Goal: Transaction & Acquisition: Purchase product/service

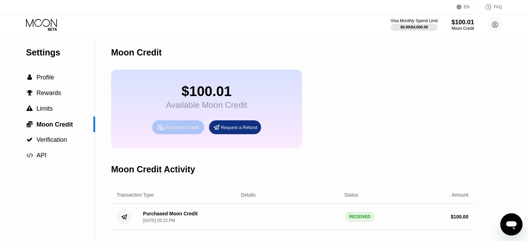
click at [178, 131] on div "Buy Moon Credit" at bounding box center [182, 128] width 34 height 6
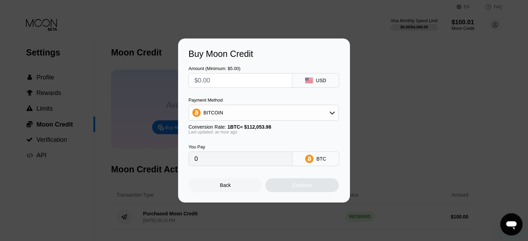
click at [235, 70] on div "Amount (Minimum: $5.00)" at bounding box center [241, 68] width 104 height 5
click at [231, 79] on input "text" at bounding box center [240, 81] width 92 height 14
type input "$1"
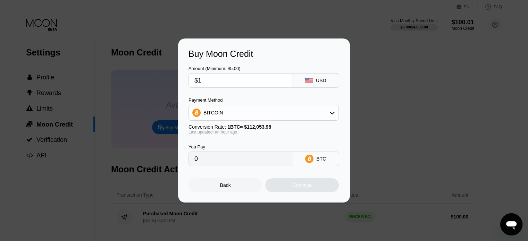
type input "0.00000894"
type input "$11"
type input "0.00009829"
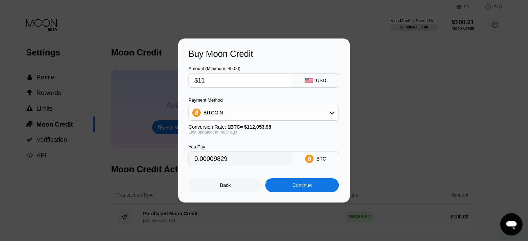
type input "$11"
click at [317, 191] on div "Continue" at bounding box center [302, 186] width 74 height 14
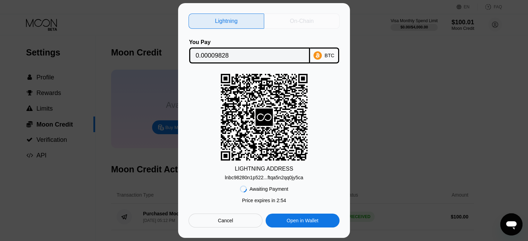
click at [311, 18] on div "On-Chain" at bounding box center [302, 21] width 24 height 7
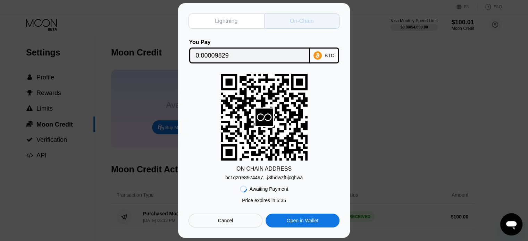
click at [305, 24] on div "On-Chain" at bounding box center [302, 21] width 76 height 15
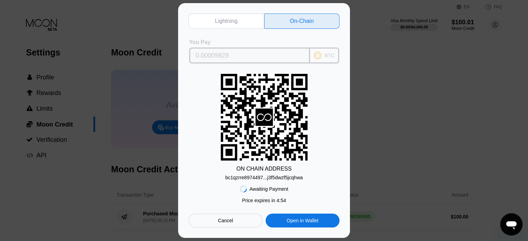
click at [324, 52] on div "BTC" at bounding box center [324, 56] width 29 height 16
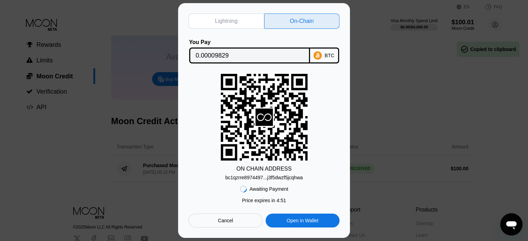
scroll to position [54, 0]
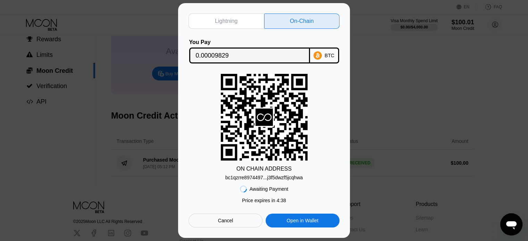
click at [389, 71] on div "Lightning On-Chain You Pay 0.00009829 BTC ON CHAIN ADDRESS bc1qzrre8974497...j3…" at bounding box center [264, 120] width 528 height 235
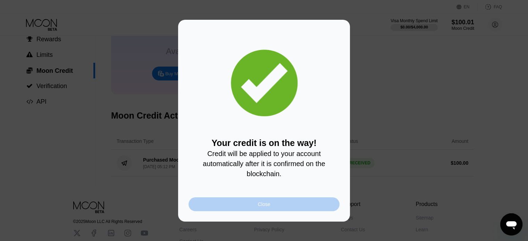
click at [280, 204] on div "Close" at bounding box center [264, 205] width 151 height 14
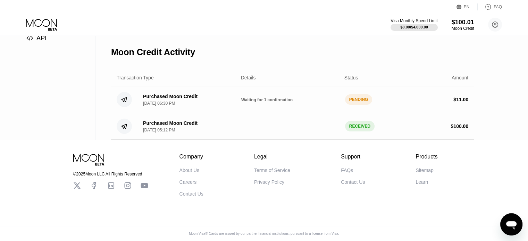
scroll to position [118, 0]
